Goal: Task Accomplishment & Management: Use online tool/utility

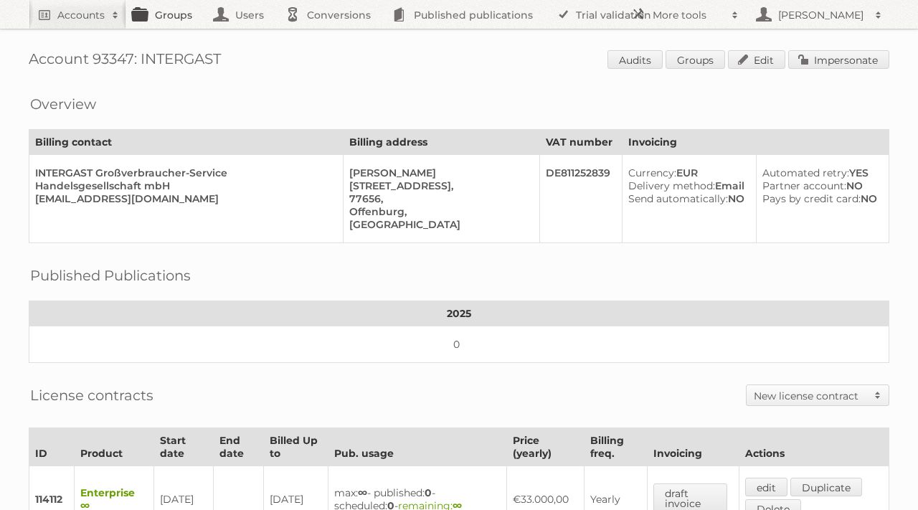
click at [172, 13] on link "Groups" at bounding box center [166, 14] width 80 height 29
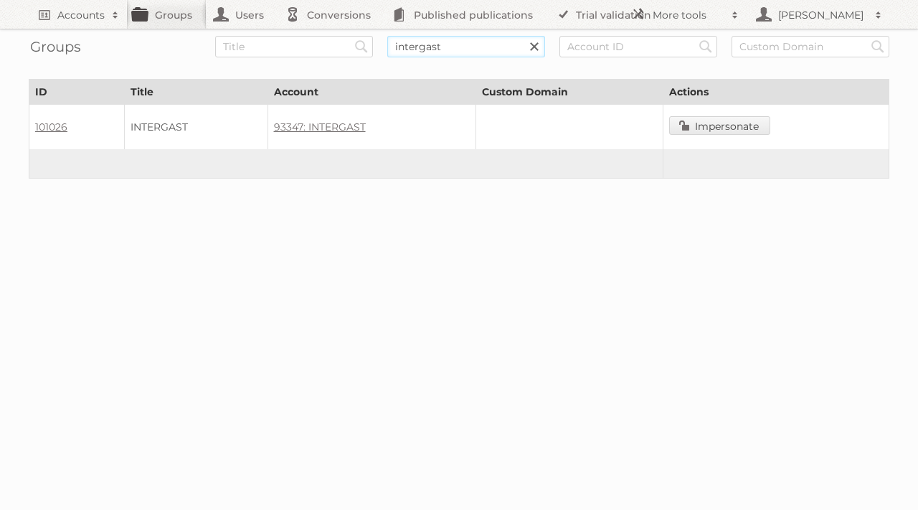
click at [426, 42] on input "intergast" at bounding box center [466, 47] width 158 height 22
type input "hornbach"
click at [351, 36] on input "Search" at bounding box center [362, 47] width 22 height 22
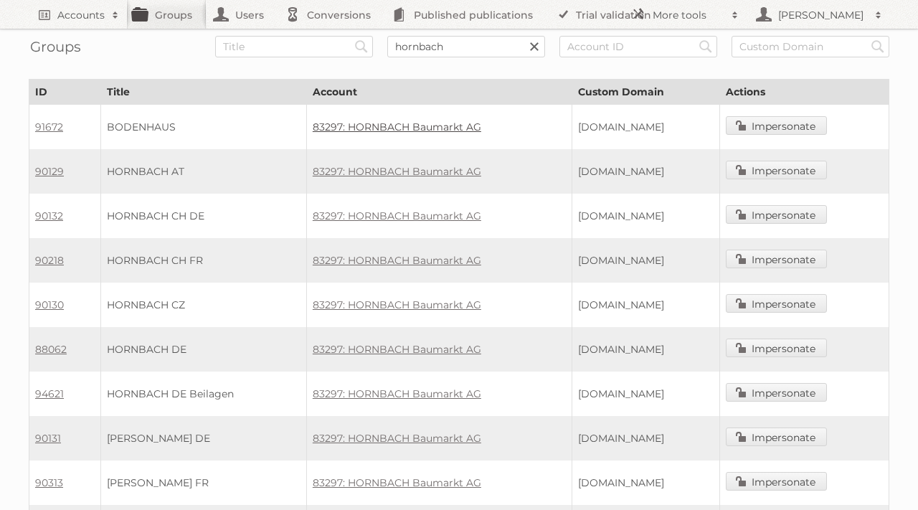
click at [392, 129] on link "83297: HORNBACH Baumarkt AG" at bounding box center [397, 127] width 169 height 13
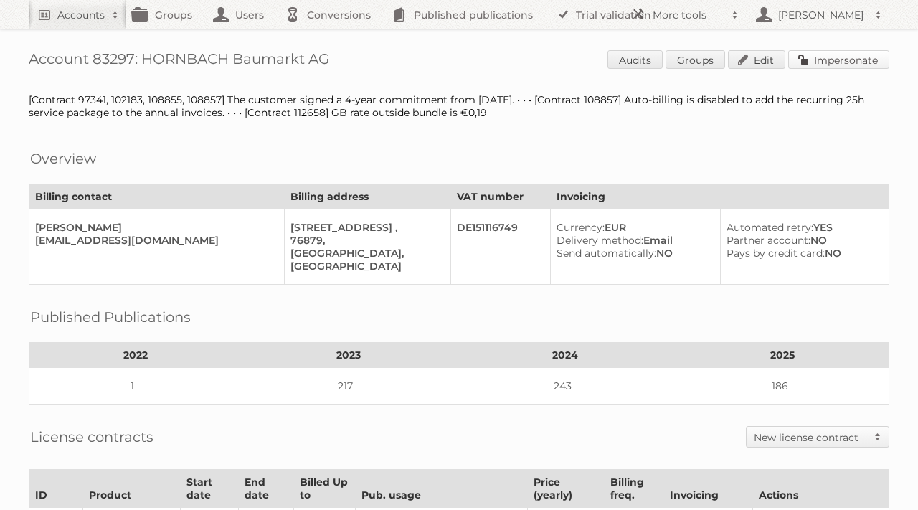
click at [820, 60] on link "Impersonate" at bounding box center [838, 59] width 101 height 19
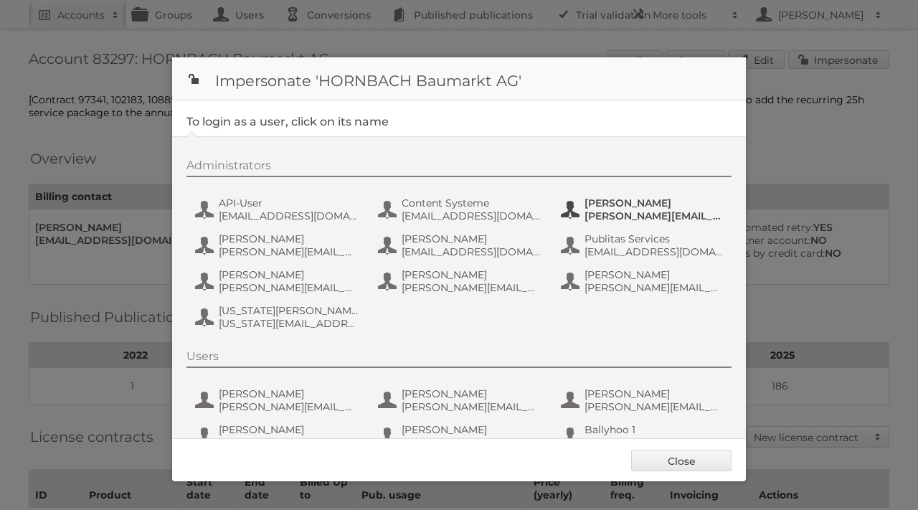
click at [605, 215] on span "[PERSON_NAME][EMAIL_ADDRESS][PERSON_NAME][DOMAIN_NAME]" at bounding box center [654, 215] width 139 height 13
